Goal: Book appointment/travel/reservation

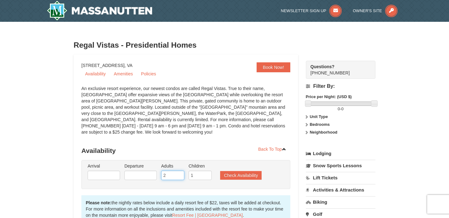
type input "2"
click at [180, 171] on input "2" at bounding box center [172, 175] width 23 height 9
click at [231, 171] on button "Check Availability" at bounding box center [240, 175] width 41 height 9
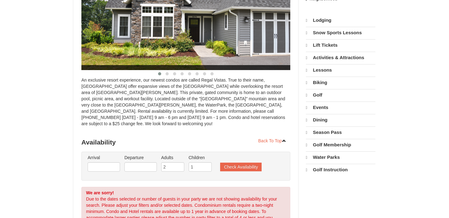
select select "9"
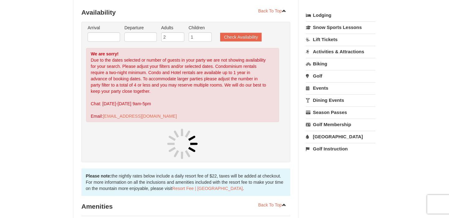
scroll to position [138, 0]
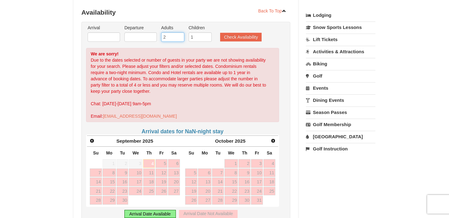
click at [174, 32] on input "2" at bounding box center [172, 36] width 23 height 9
type input "1"
click at [178, 33] on input "1" at bounding box center [172, 36] width 23 height 9
click at [231, 34] on button "Check Availability" at bounding box center [240, 37] width 41 height 9
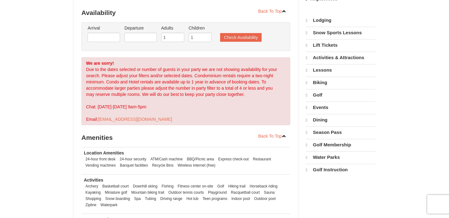
scroll to position [138, 0]
select select "9"
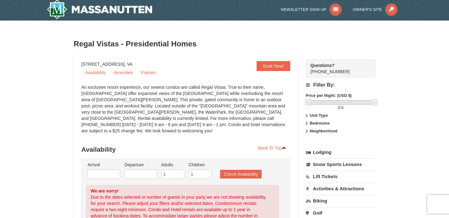
scroll to position [0, 0]
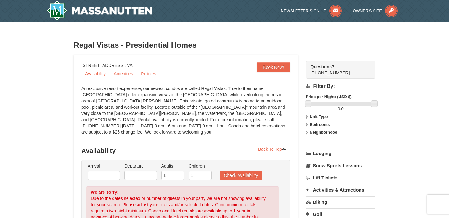
drag, startPoint x: 160, startPoint y: 65, endPoint x: 82, endPoint y: 64, distance: 78.2
